Goal: Task Accomplishment & Management: Use online tool/utility

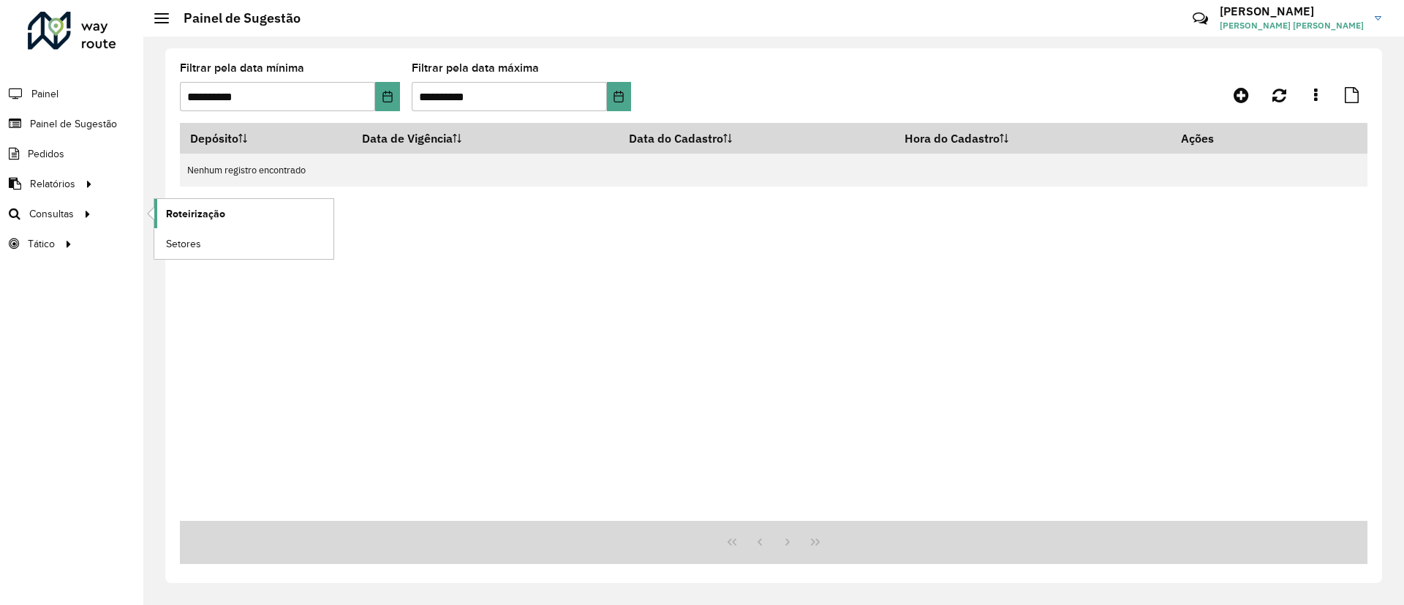
click at [233, 217] on link "Roteirização" at bounding box center [243, 213] width 179 height 29
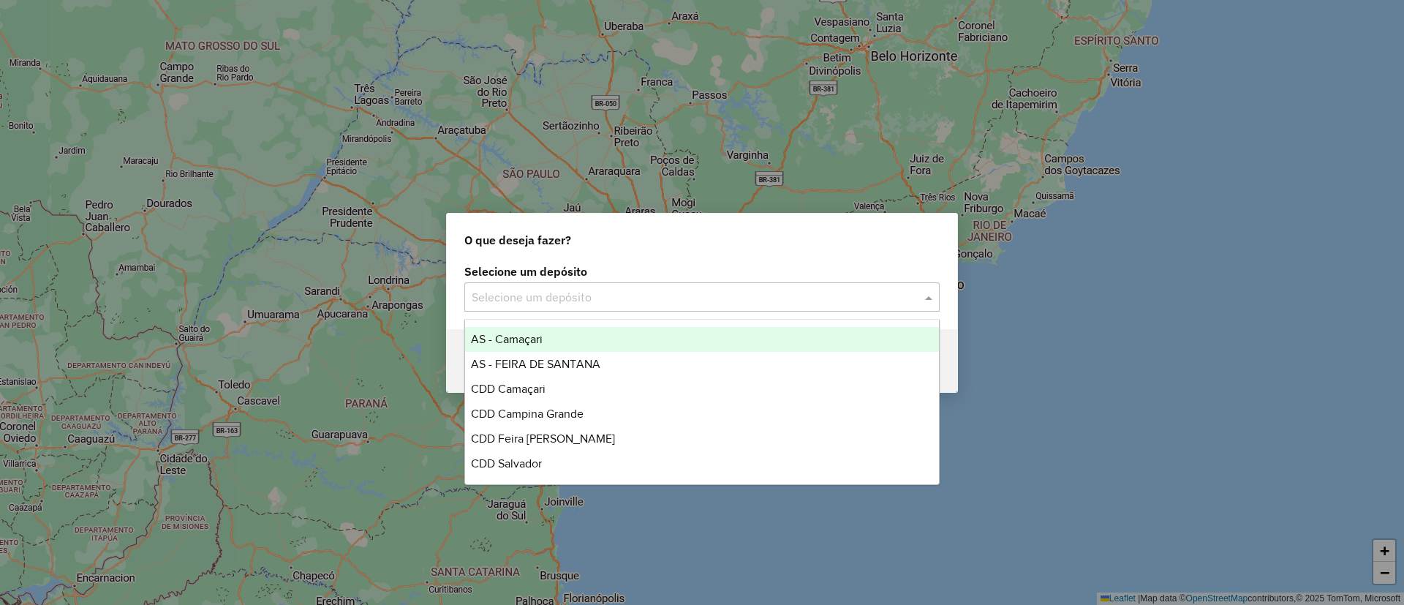
click at [636, 287] on div "Selecione um depósito" at bounding box center [701, 296] width 475 height 29
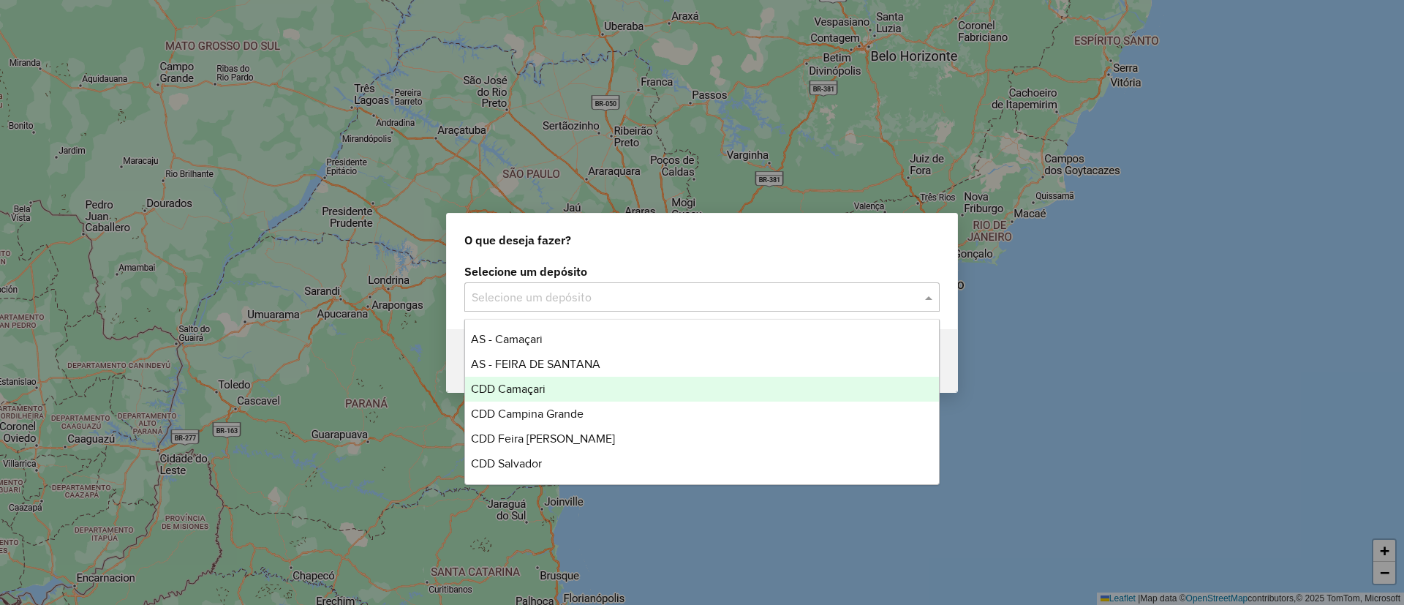
click at [651, 396] on div "CDD Camaçari" at bounding box center [702, 389] width 474 height 25
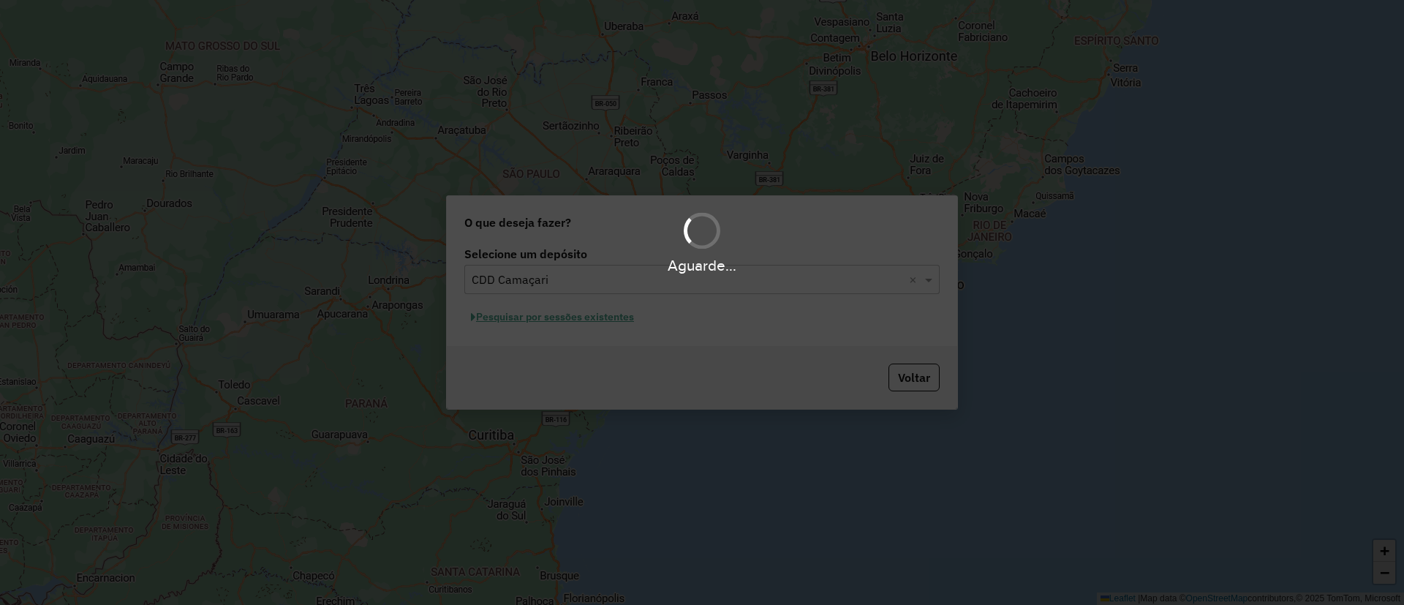
click at [556, 326] on div "Aguarde..." at bounding box center [702, 302] width 1404 height 605
click at [559, 323] on div "Aguarde..." at bounding box center [702, 302] width 1404 height 605
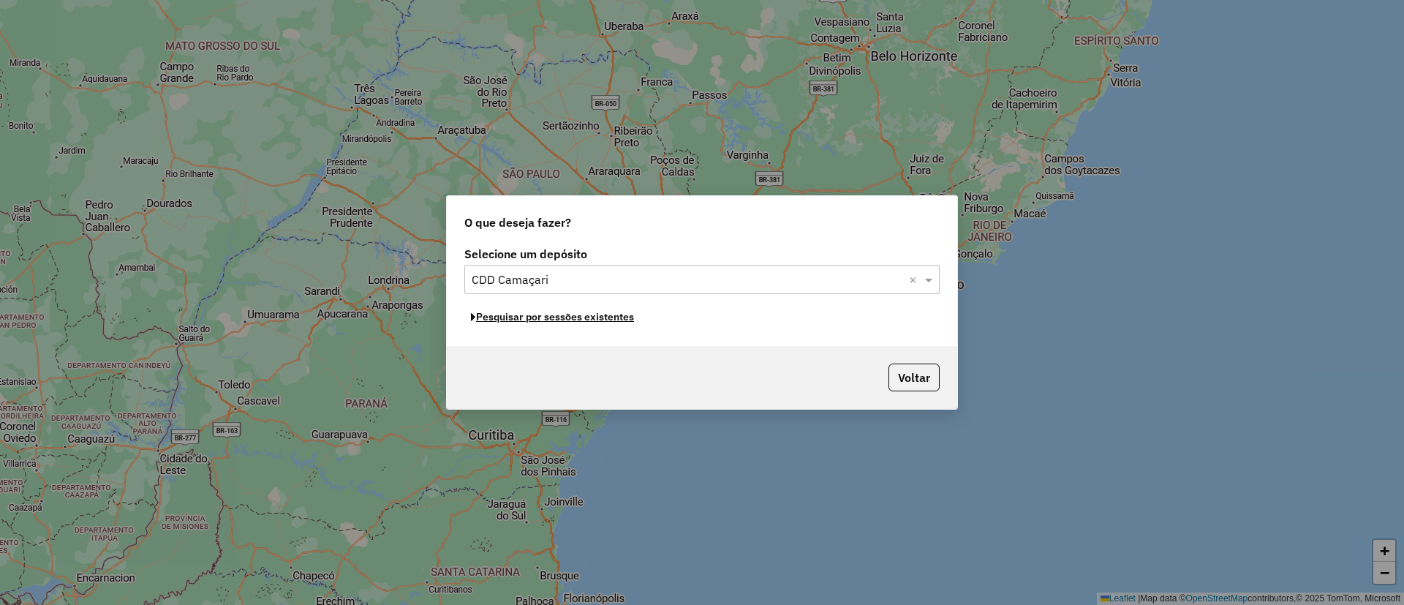
click at [559, 323] on button "Pesquisar por sessões existentes" at bounding box center [552, 317] width 176 height 23
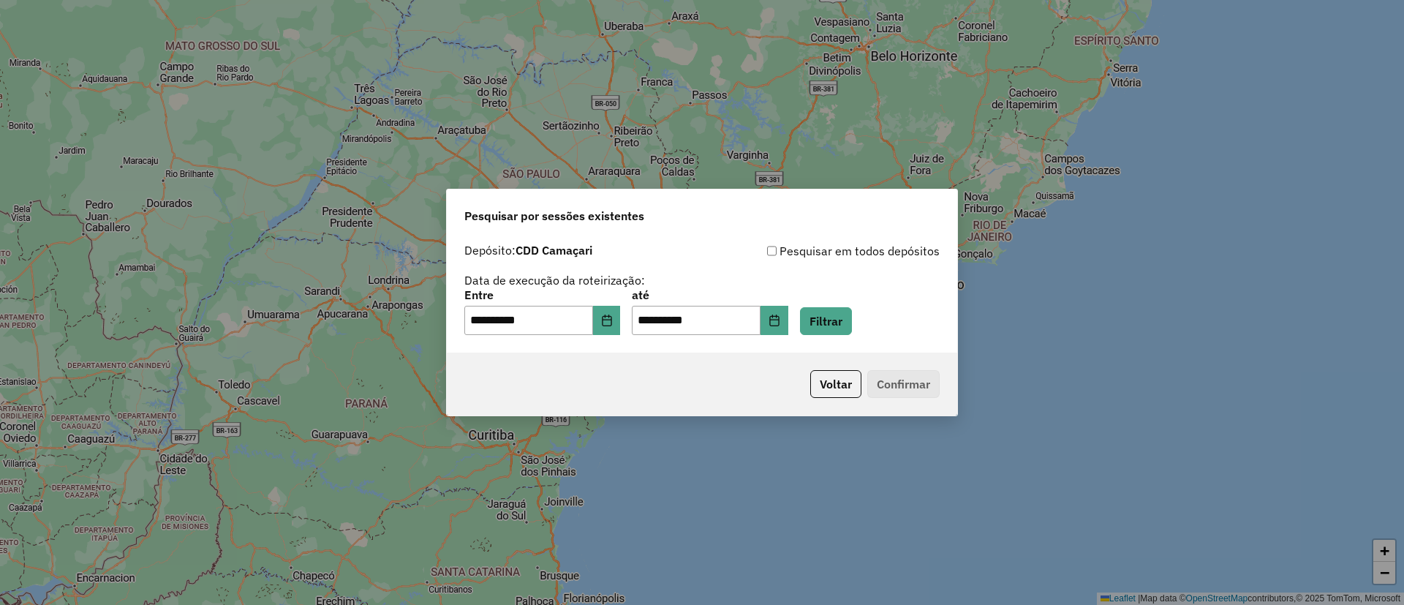
click at [873, 319] on div "**********" at bounding box center [701, 312] width 475 height 45
click at [852, 325] on button "Filtrar" at bounding box center [826, 321] width 52 height 28
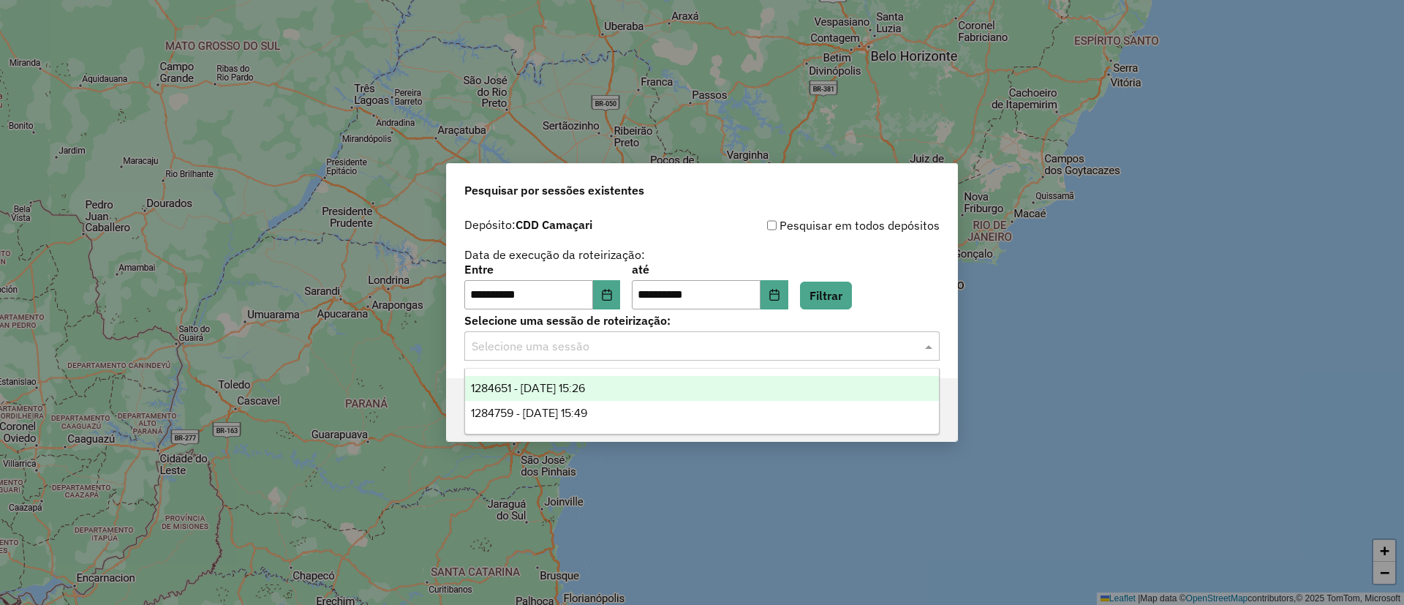
click at [863, 344] on input "text" at bounding box center [688, 347] width 432 height 18
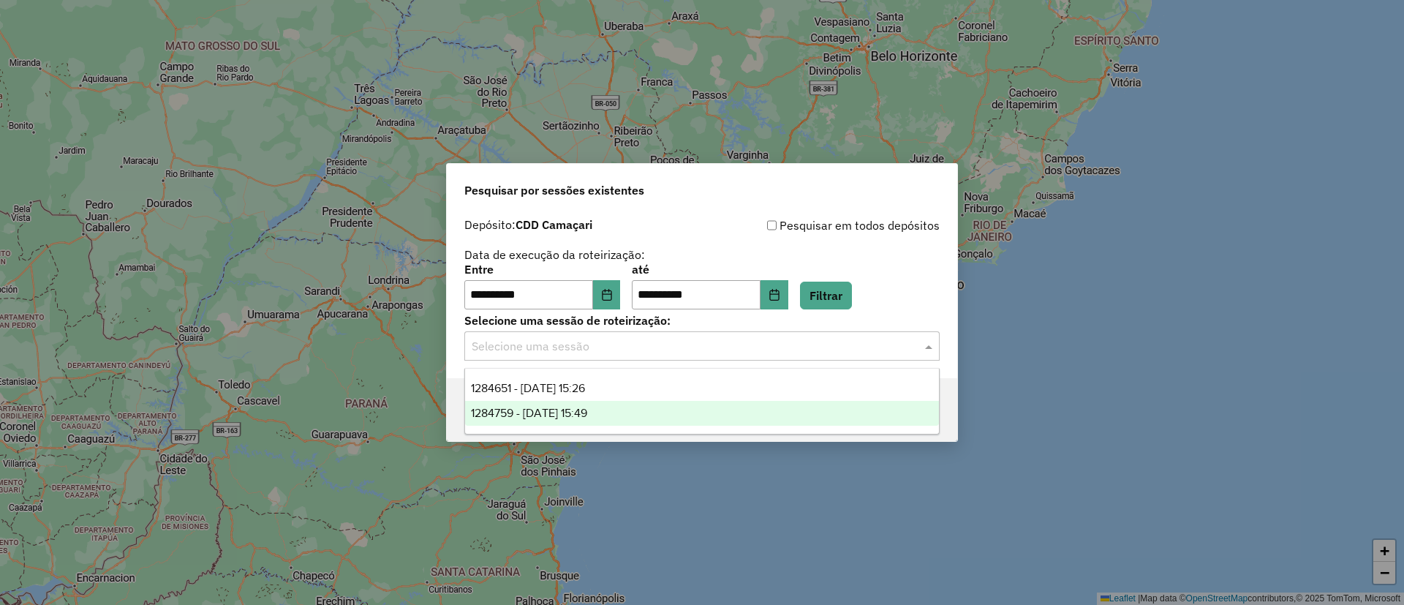
click at [747, 410] on div "1284759 - [DATE] 15:49" at bounding box center [702, 413] width 474 height 25
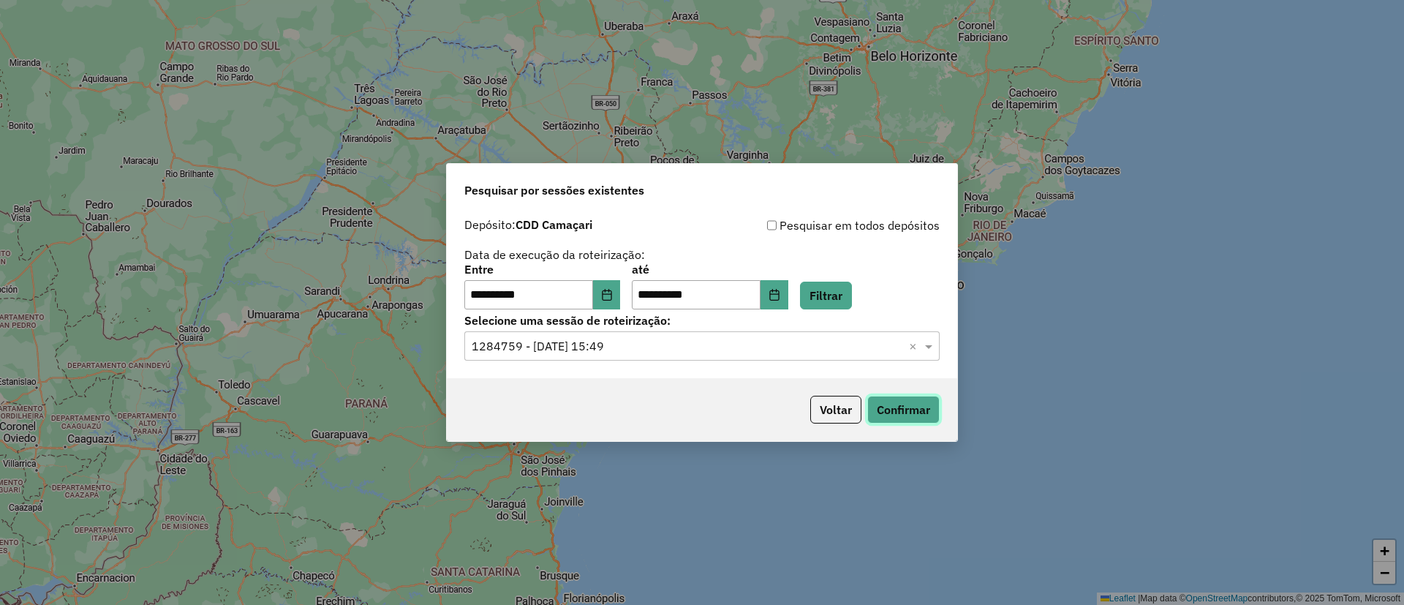
click at [892, 410] on button "Confirmar" at bounding box center [903, 410] width 72 height 28
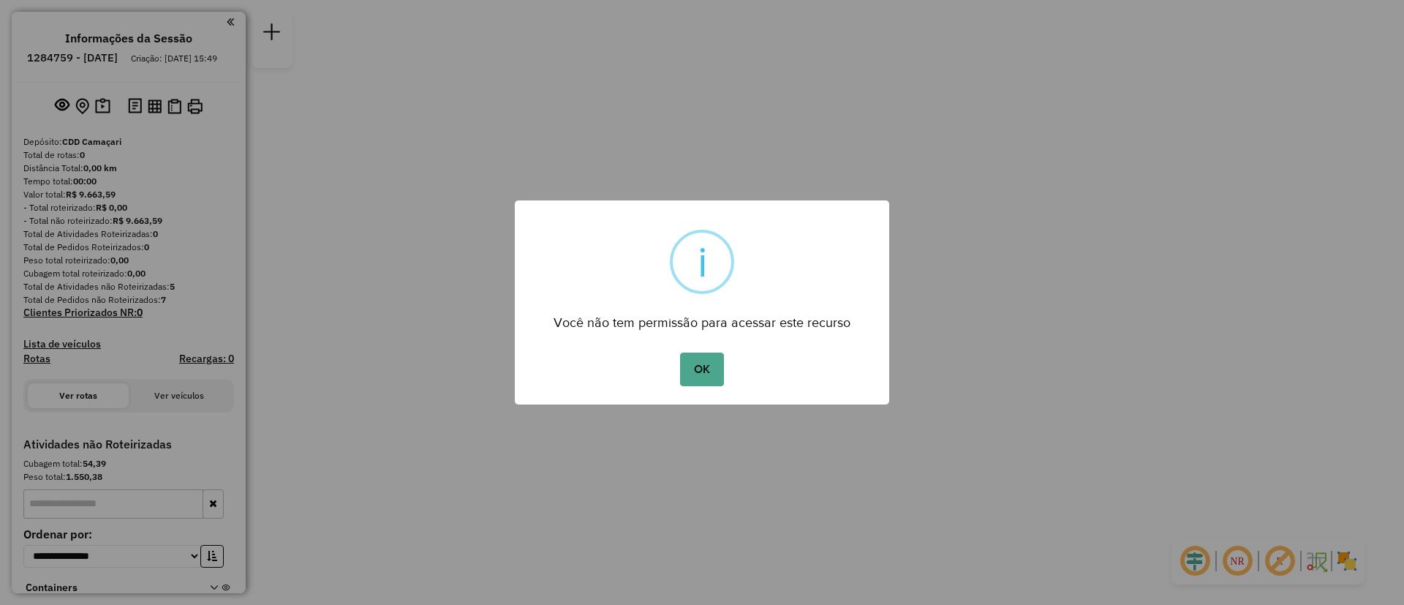
click at [680, 353] on button "OK" at bounding box center [701, 370] width 43 height 34
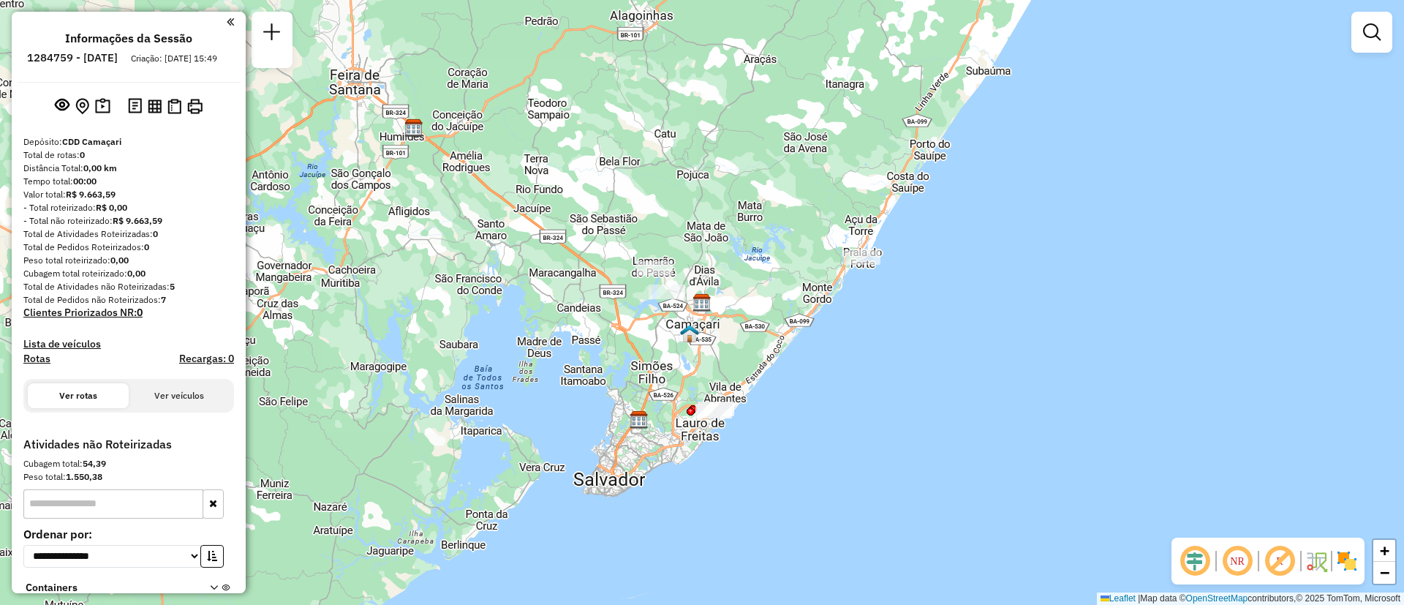
click at [803, 334] on div "Janela de atendimento Grade de atendimento Capacidade Transportadoras Veículos …" at bounding box center [702, 302] width 1404 height 605
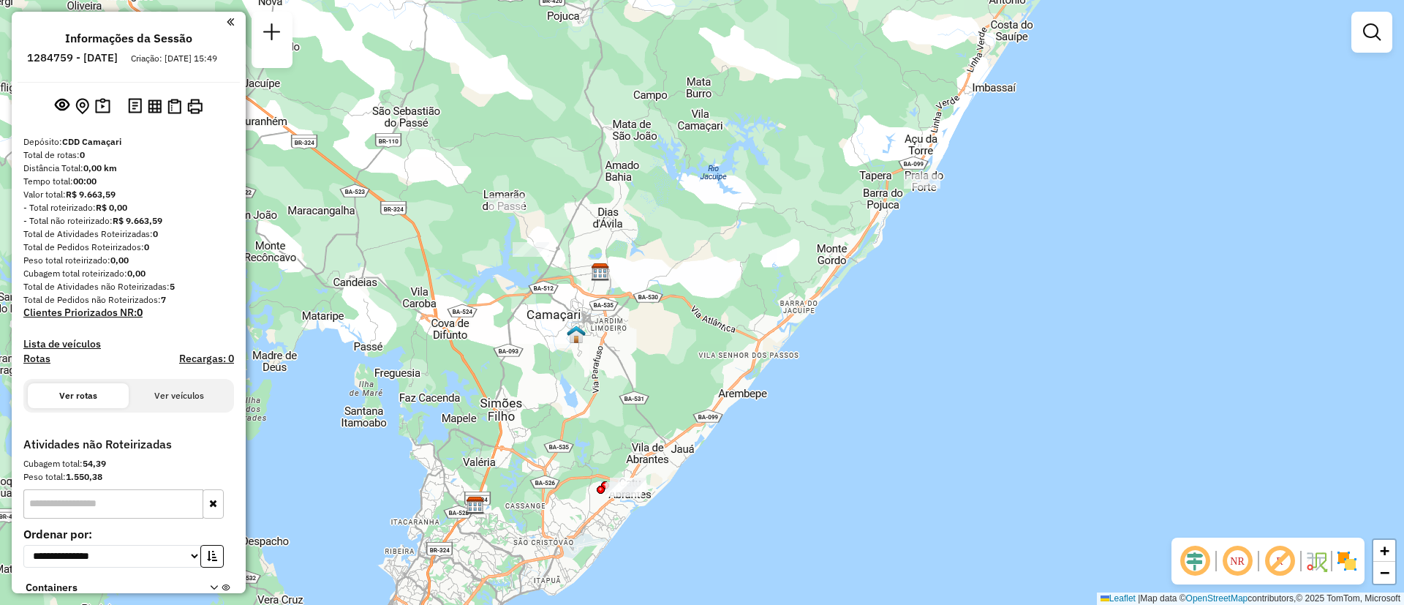
click at [703, 405] on div "Janela de atendimento Grade de atendimento Capacidade Transportadoras Veículos …" at bounding box center [702, 302] width 1404 height 605
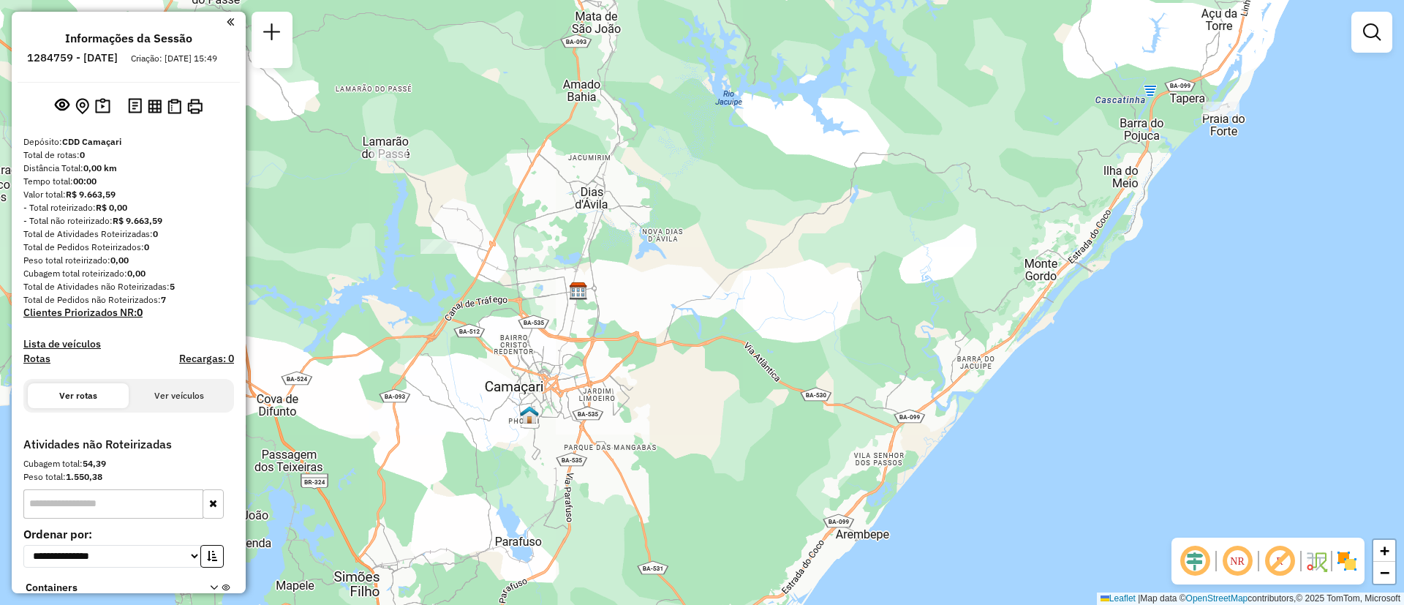
drag, startPoint x: 570, startPoint y: 429, endPoint x: 649, endPoint y: 581, distance: 171.7
click at [649, 581] on div "Janela de atendimento Grade de atendimento Capacidade Transportadoras Veículos …" at bounding box center [702, 302] width 1404 height 605
